Goal: Information Seeking & Learning: Learn about a topic

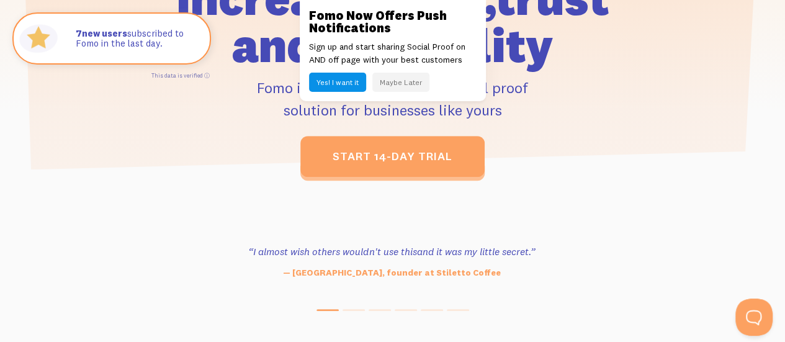
scroll to position [434, 0]
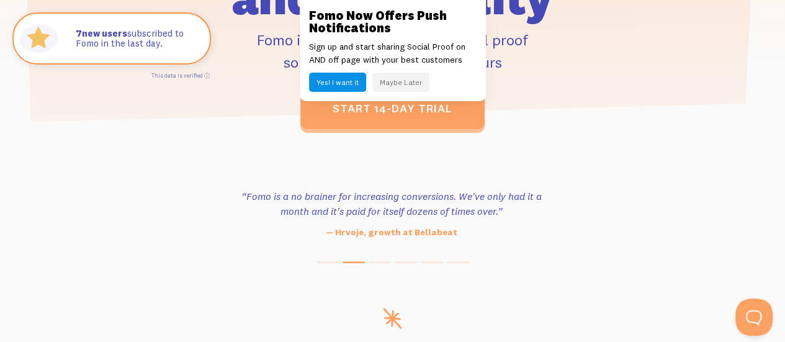
click at [389, 81] on button "Maybe Later" at bounding box center [400, 82] width 57 height 19
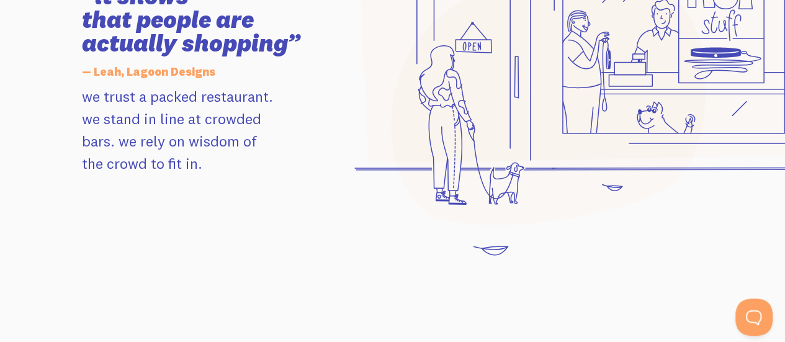
scroll to position [1365, 0]
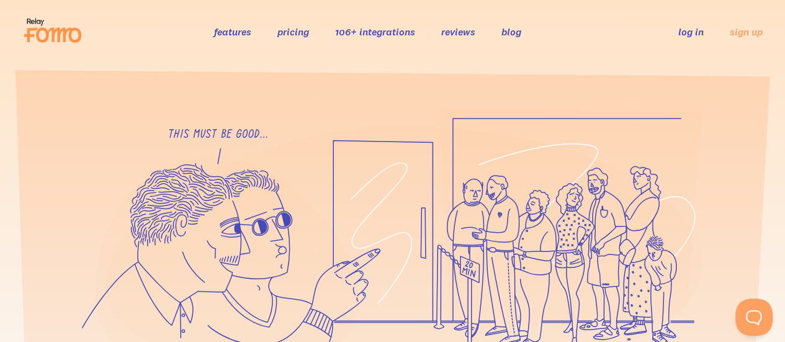
click at [226, 272] on icon at bounding box center [227, 271] width 263 height 233
click at [354, 18] on div "features pricing 106+ integrations reviews blog log in sign up log in sign up" at bounding box center [392, 32] width 740 height 34
click at [374, 44] on div "features pricing 106+ integrations reviews blog log in sign up log in sign up" at bounding box center [392, 32] width 740 height 34
click at [373, 30] on link "106+ integrations" at bounding box center [375, 31] width 80 height 12
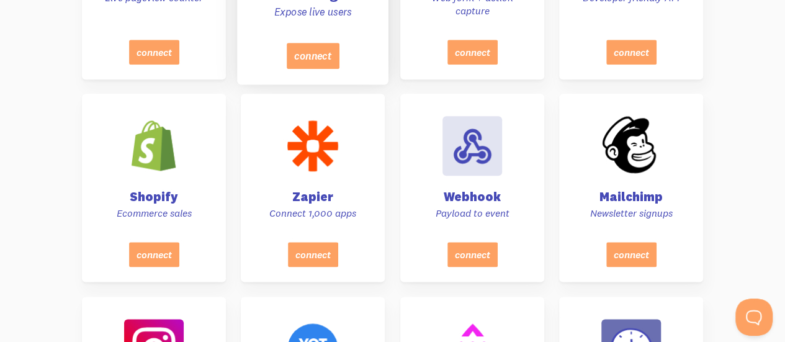
scroll to position [434, 0]
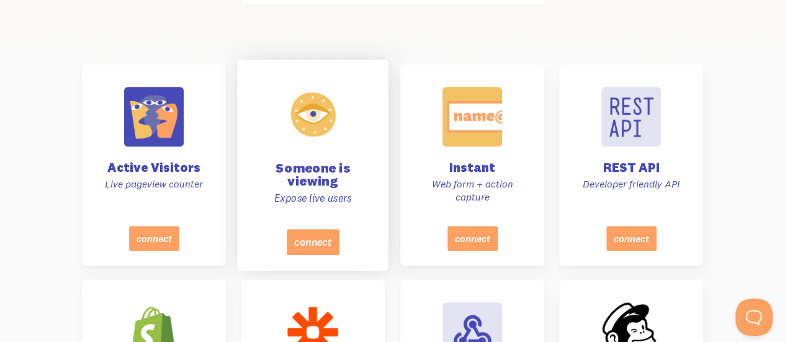
click at [315, 136] on div at bounding box center [313, 114] width 63 height 63
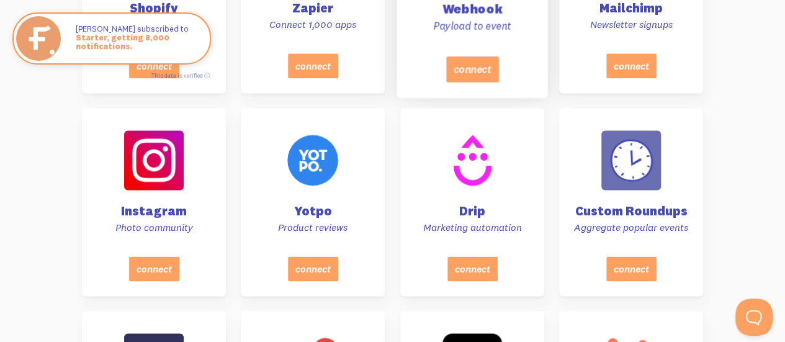
scroll to position [869, 0]
